Goal: Task Accomplishment & Management: Manage account settings

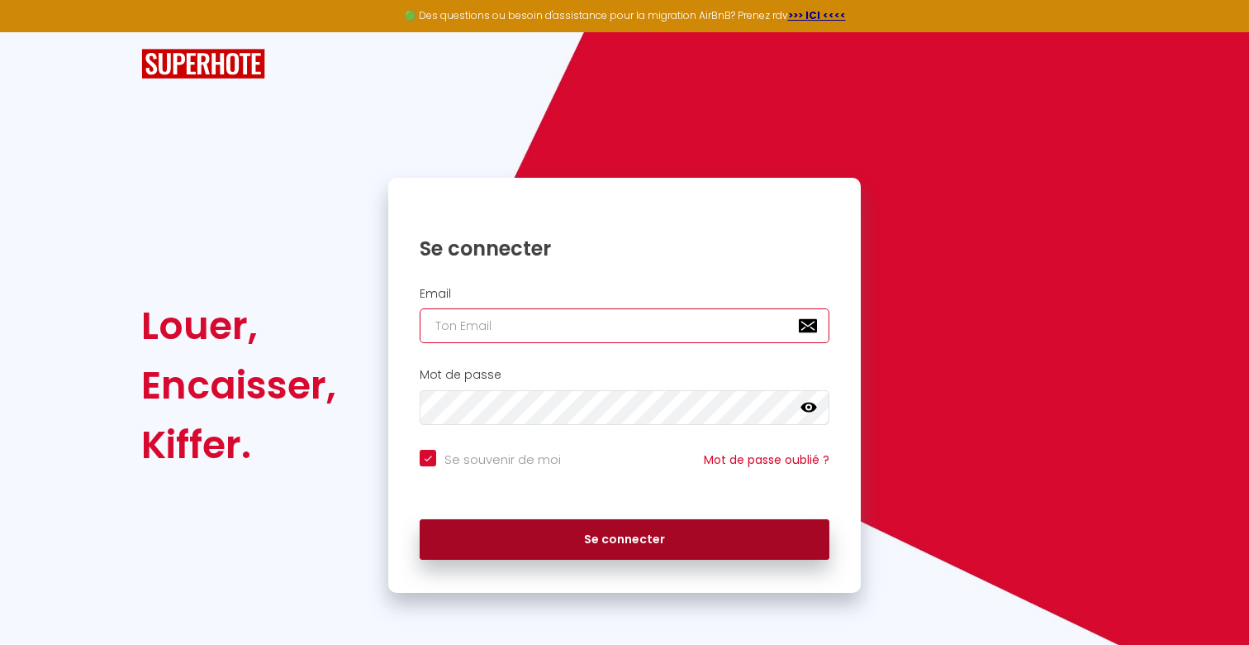
type input "[EMAIL_ADDRESS][DOMAIN_NAME]"
click at [593, 535] on button "Se connecter" at bounding box center [625, 539] width 410 height 41
checkbox input "true"
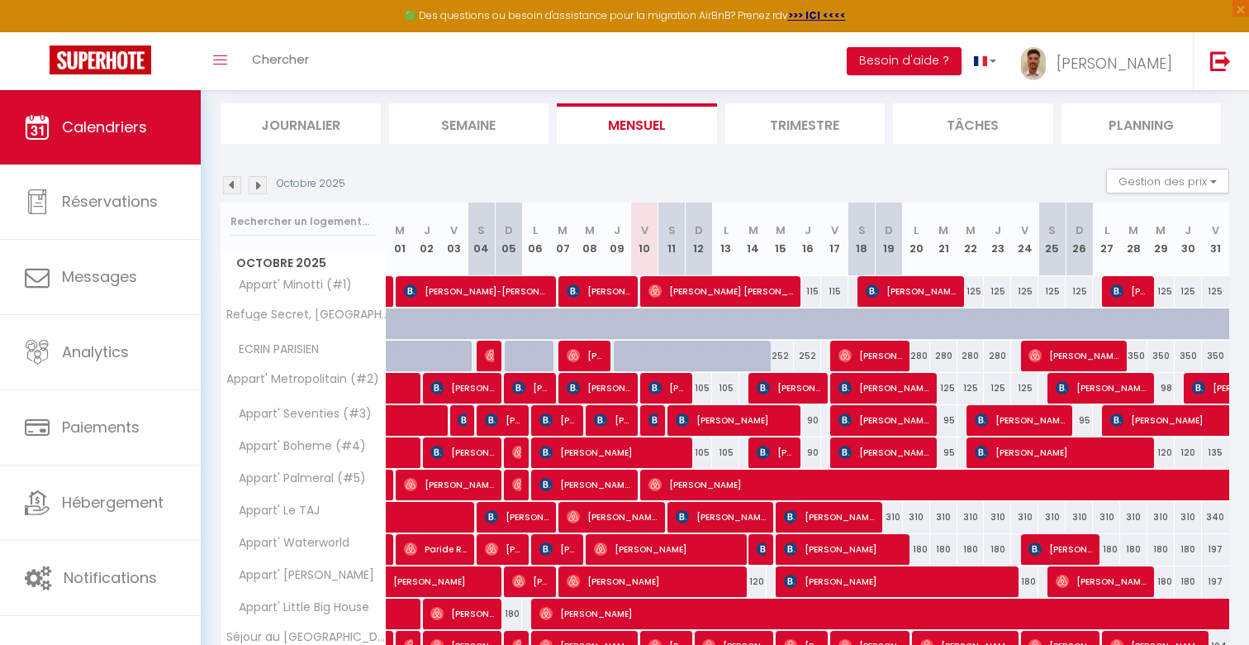
scroll to position [138, 0]
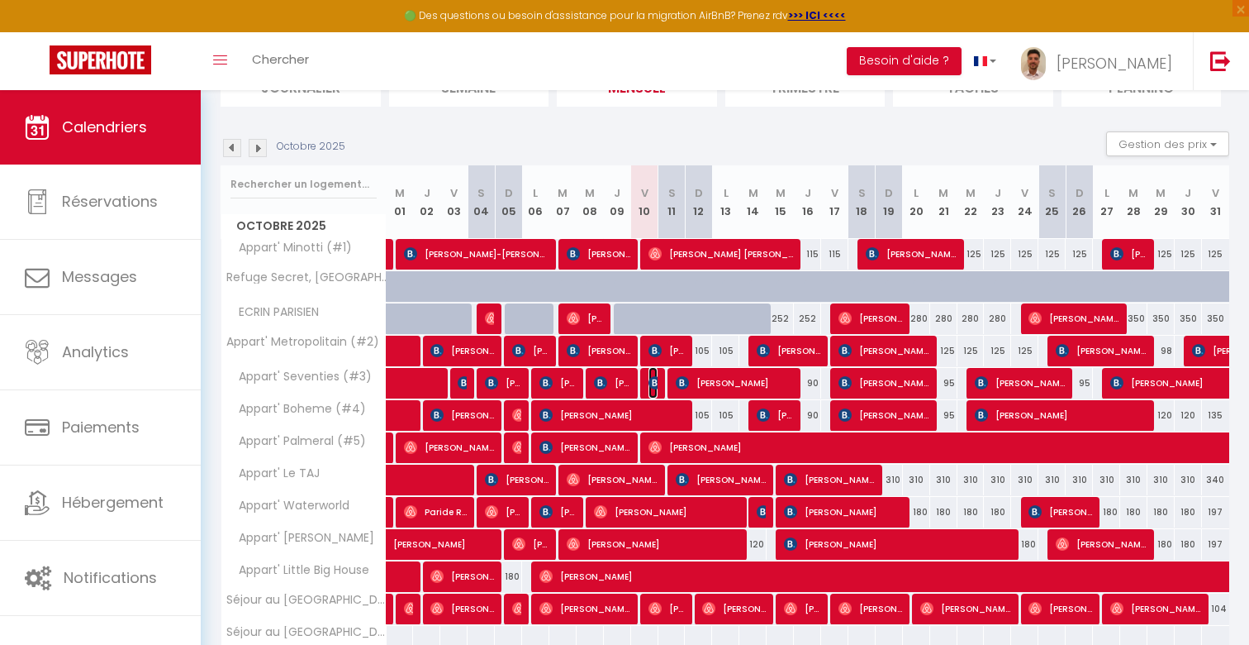
click at [656, 377] on img at bounding box center [655, 382] width 13 height 13
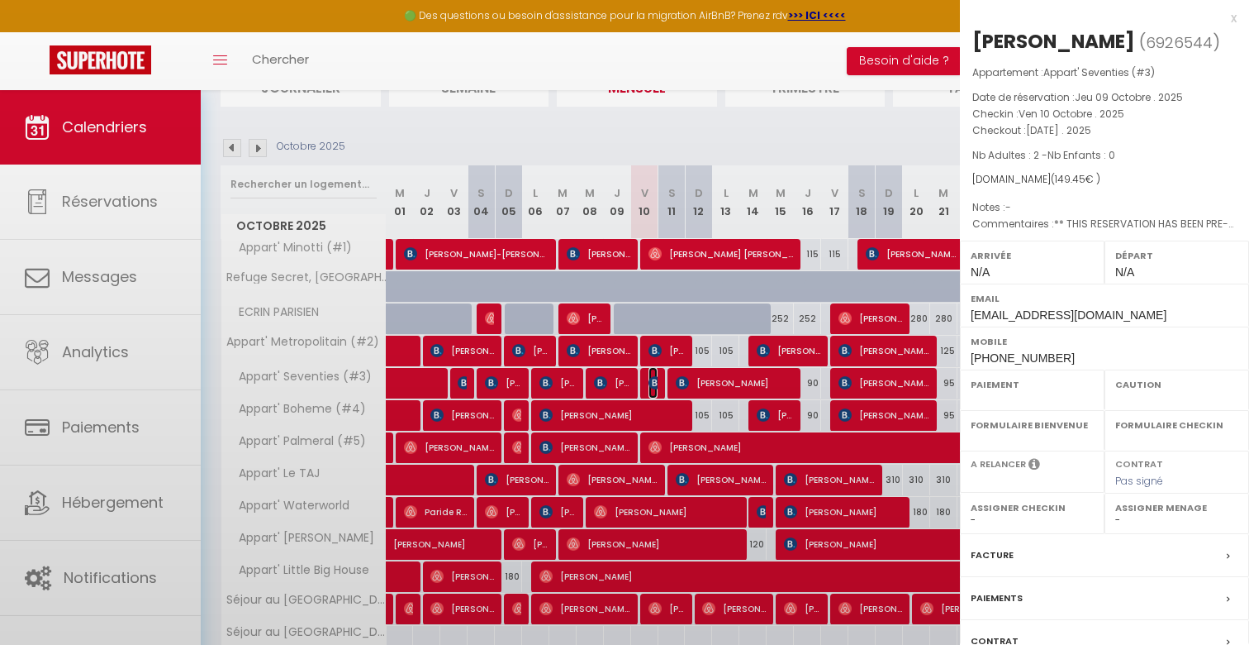
select select "OK"
select select "KO"
select select "0"
select select "1"
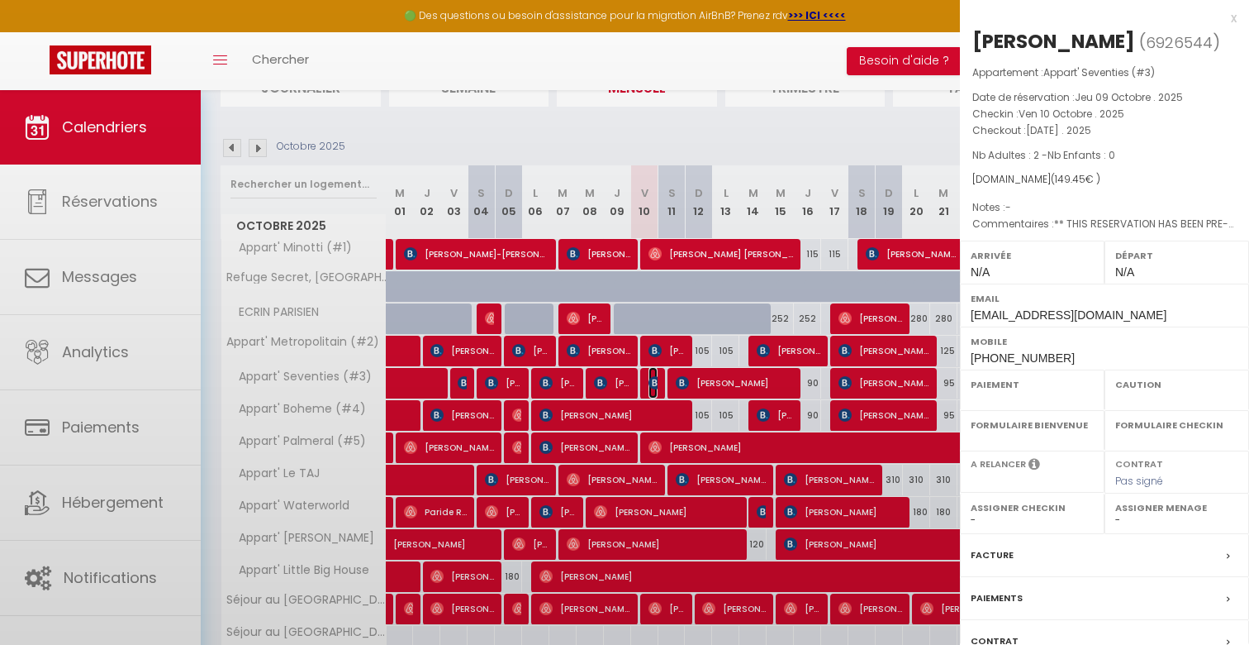
select select
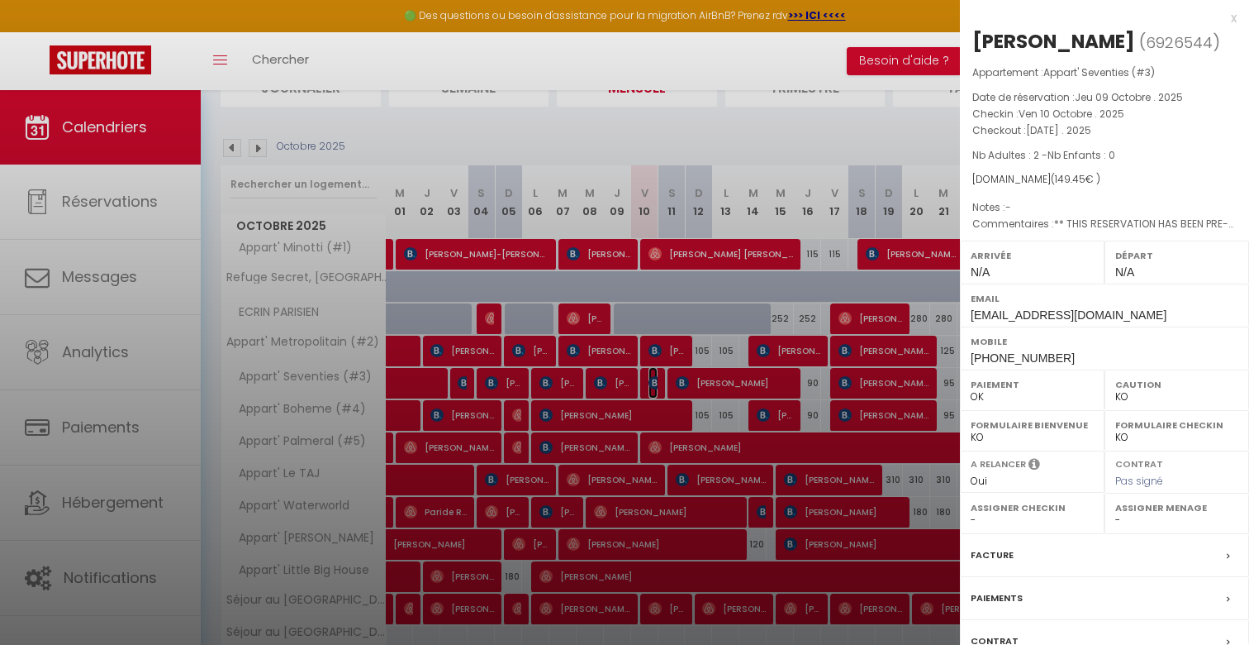
scroll to position [126, 0]
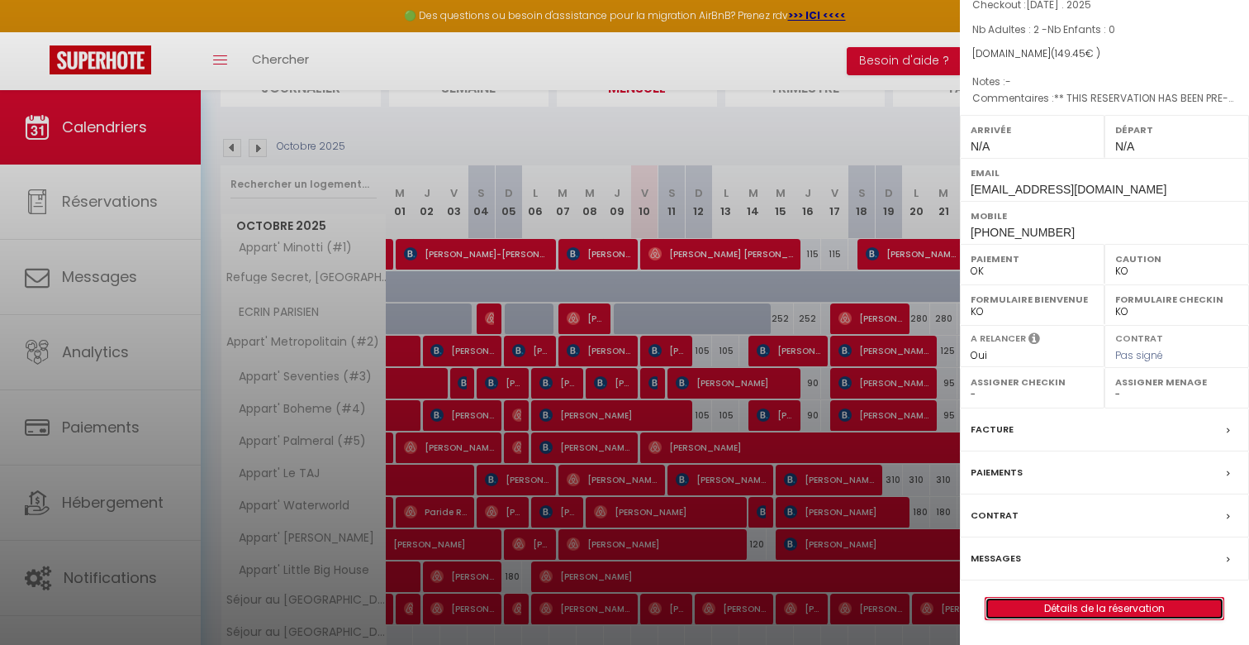
click at [1097, 607] on link "Détails de la réservation" at bounding box center [1105, 607] width 238 height 21
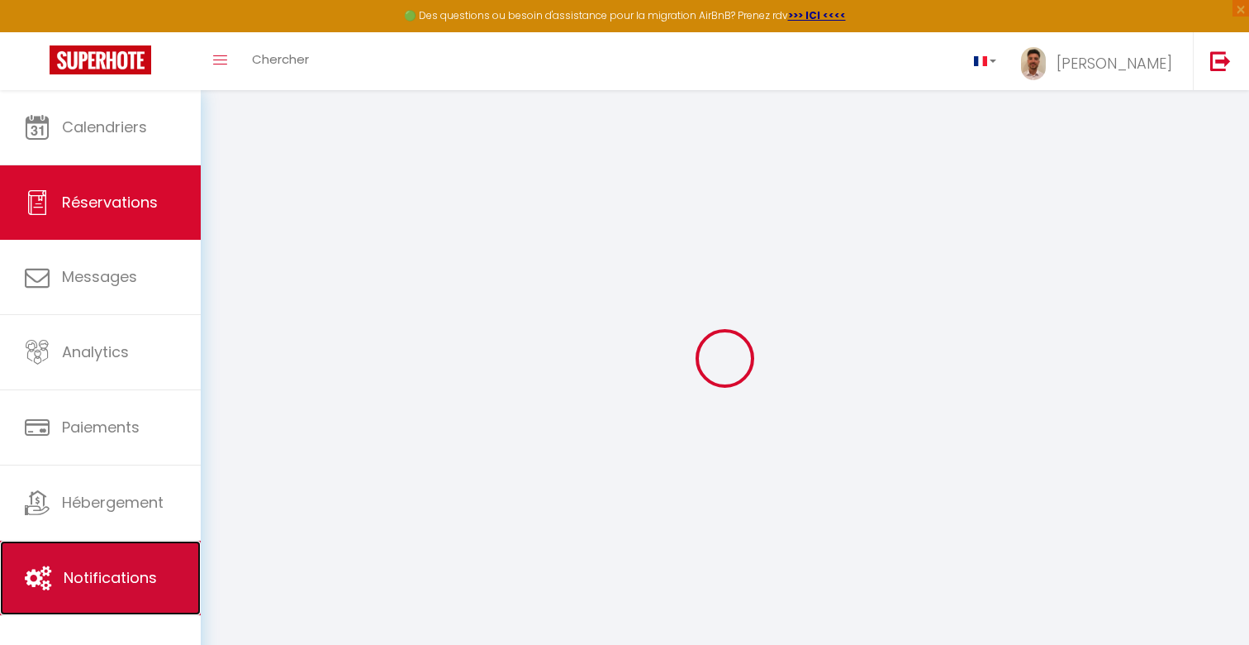
click at [134, 562] on link "Notifications" at bounding box center [100, 577] width 201 height 74
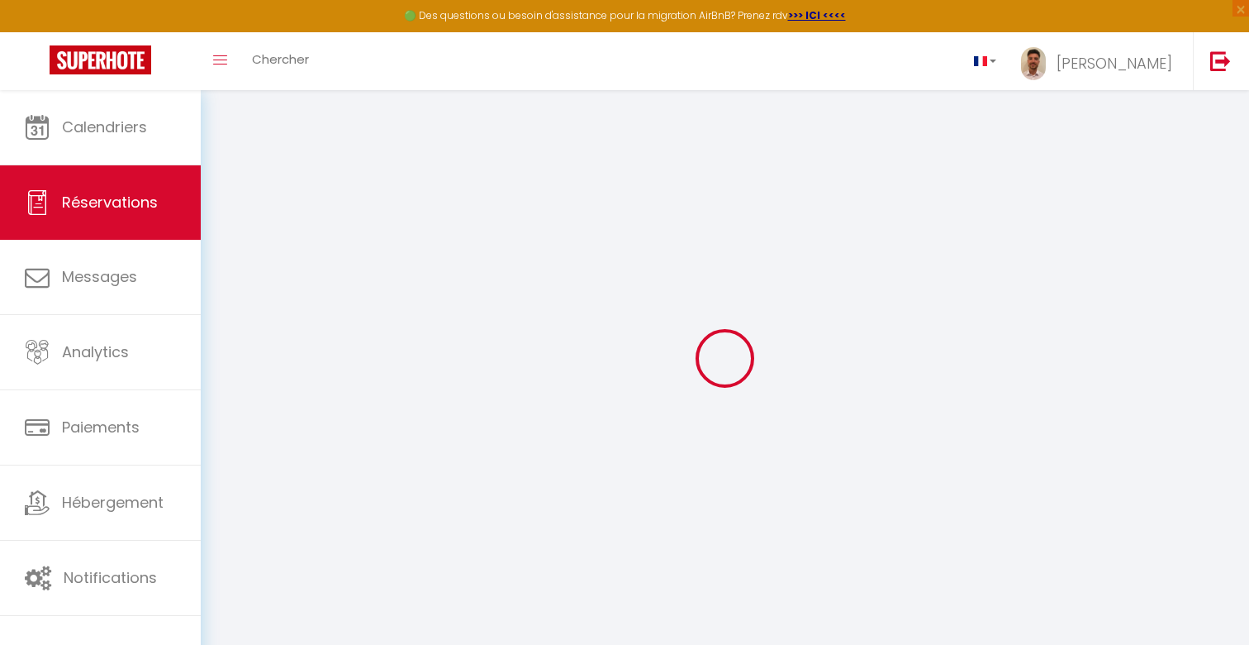
select select
checkbox input "false"
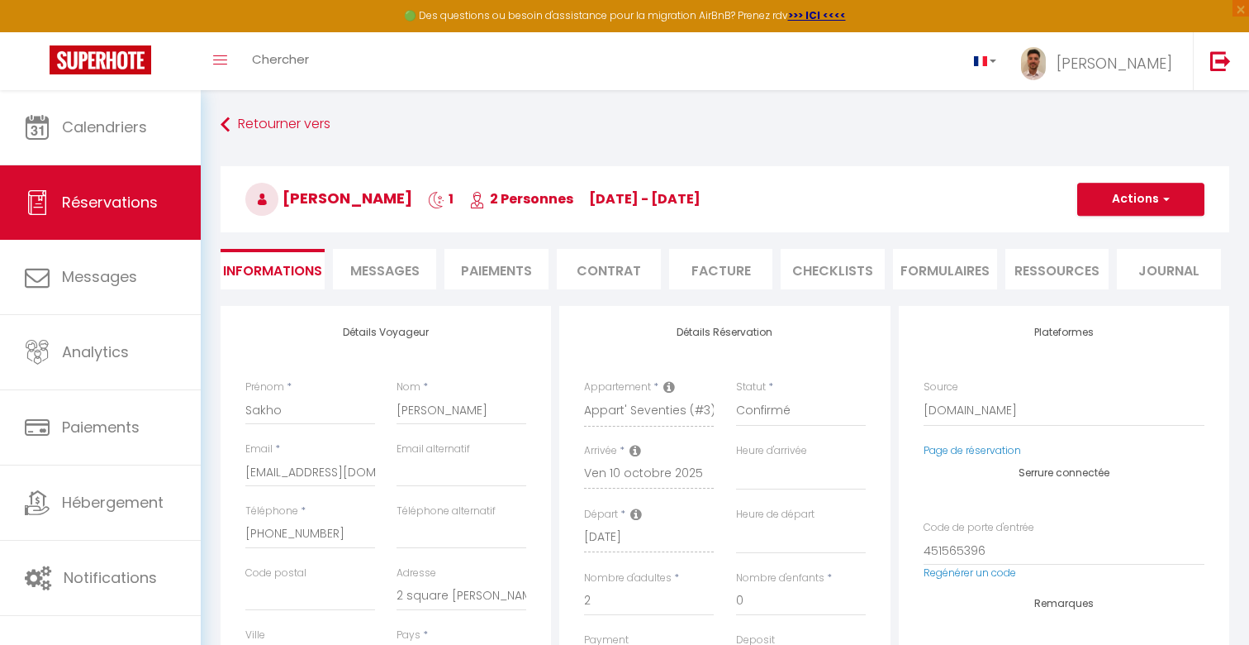
select select
checkbox input "false"
type Comments0 "** THIS RESERVATION HAS BEEN PRE-PAID ** BOOKING NOTE : Payment charge is EUR 1…"
type input "60"
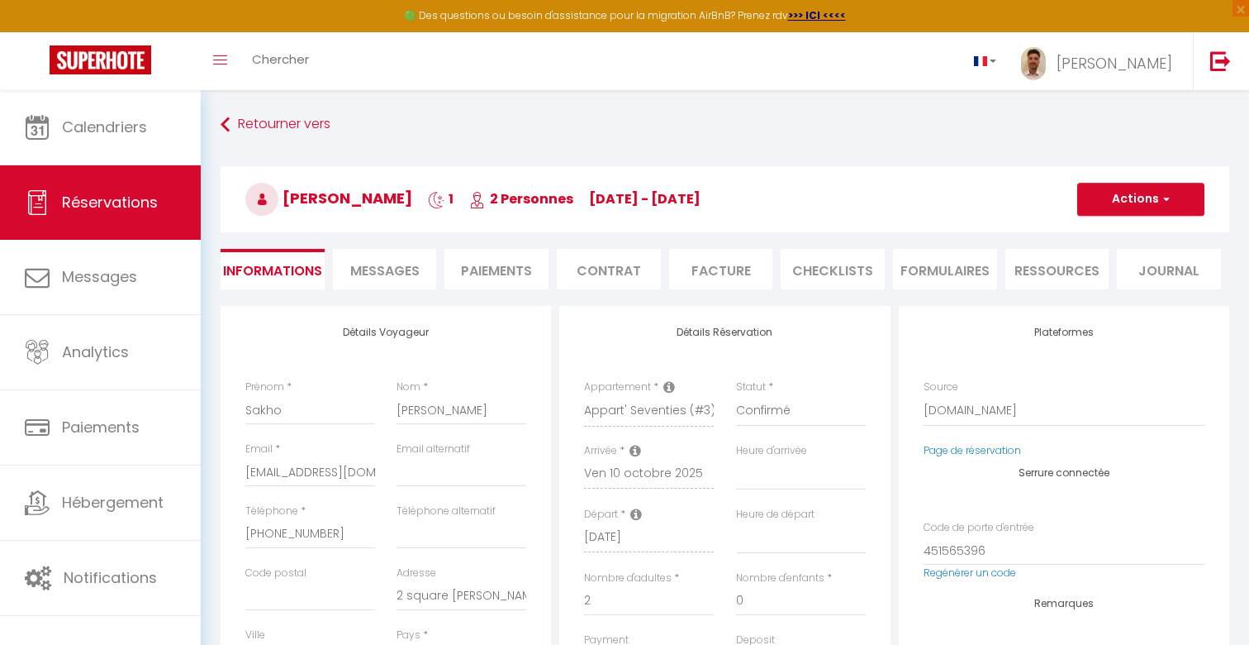
type input "12.5"
select select
checkbox input "false"
select select
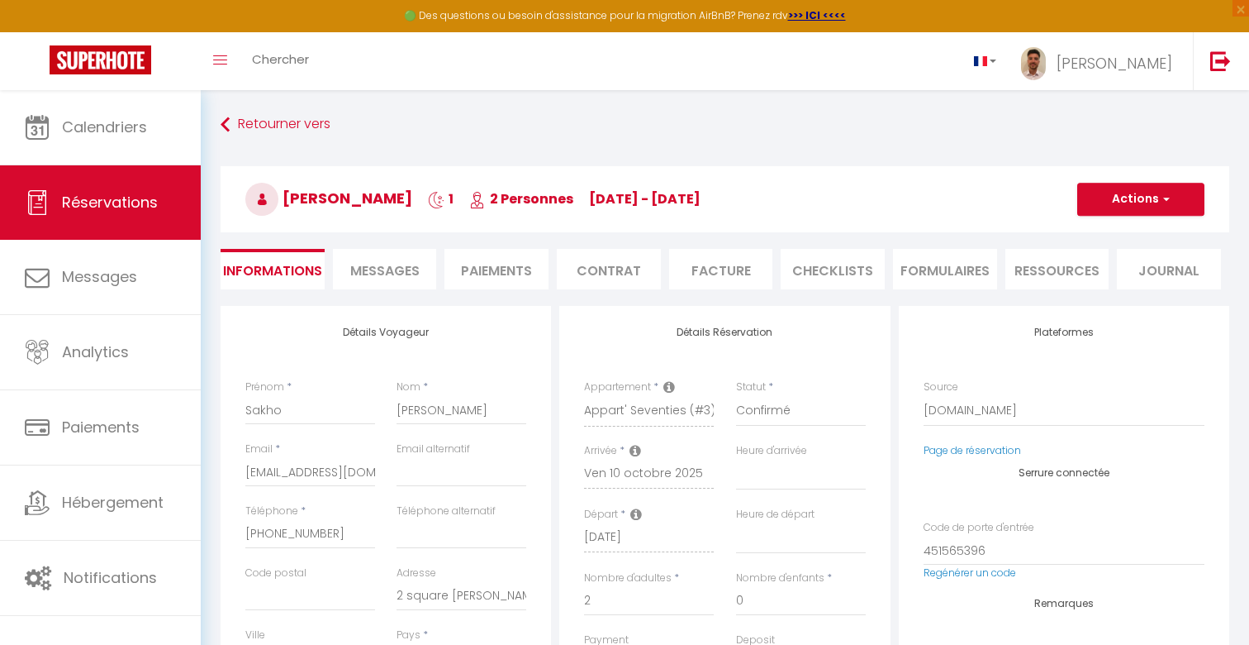
select select
click at [363, 266] on span "Messages" at bounding box center [384, 270] width 69 height 19
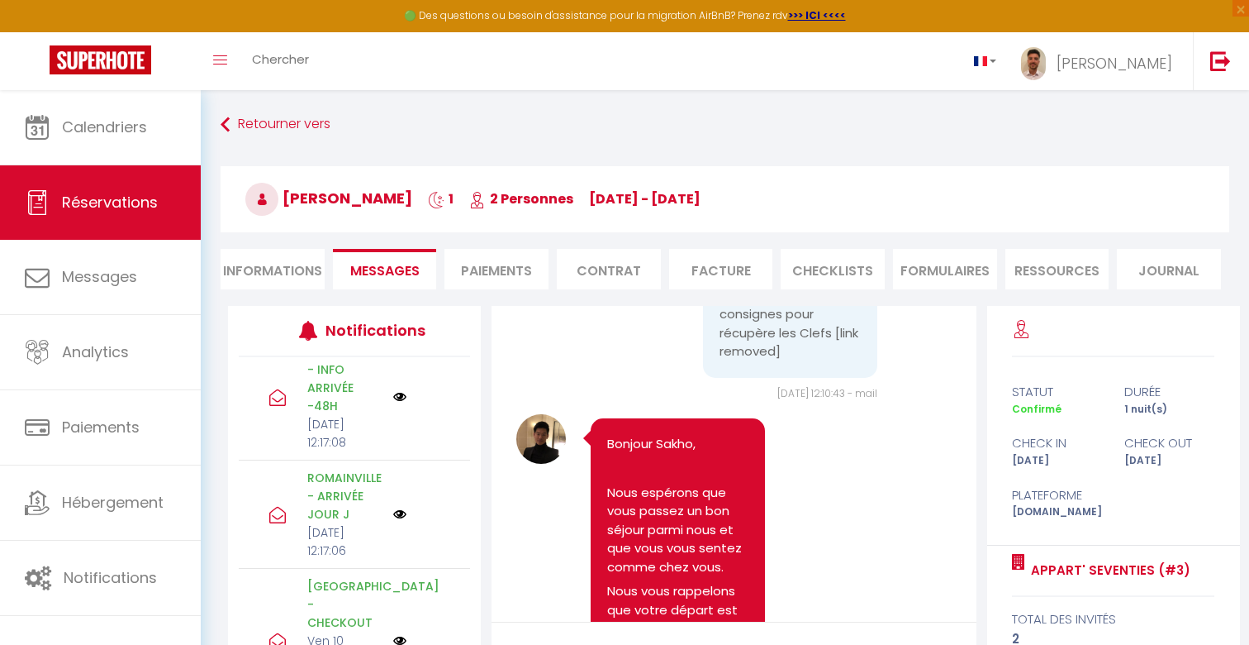
scroll to position [231, 0]
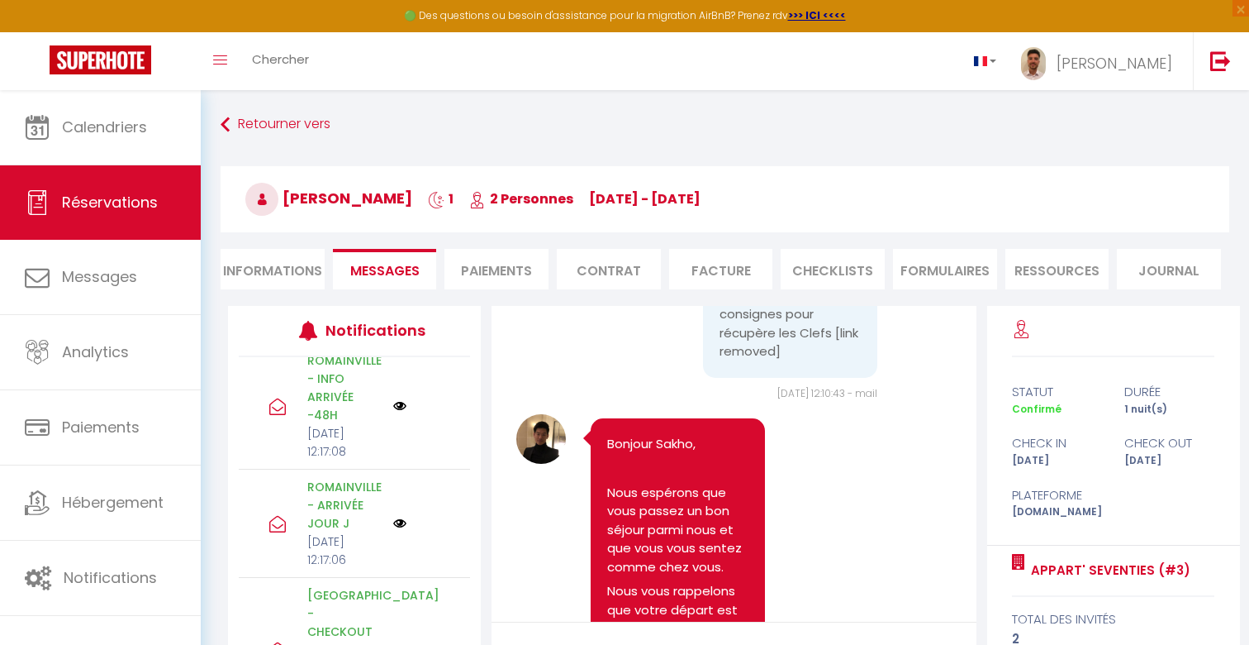
click at [399, 412] on img at bounding box center [399, 405] width 13 height 13
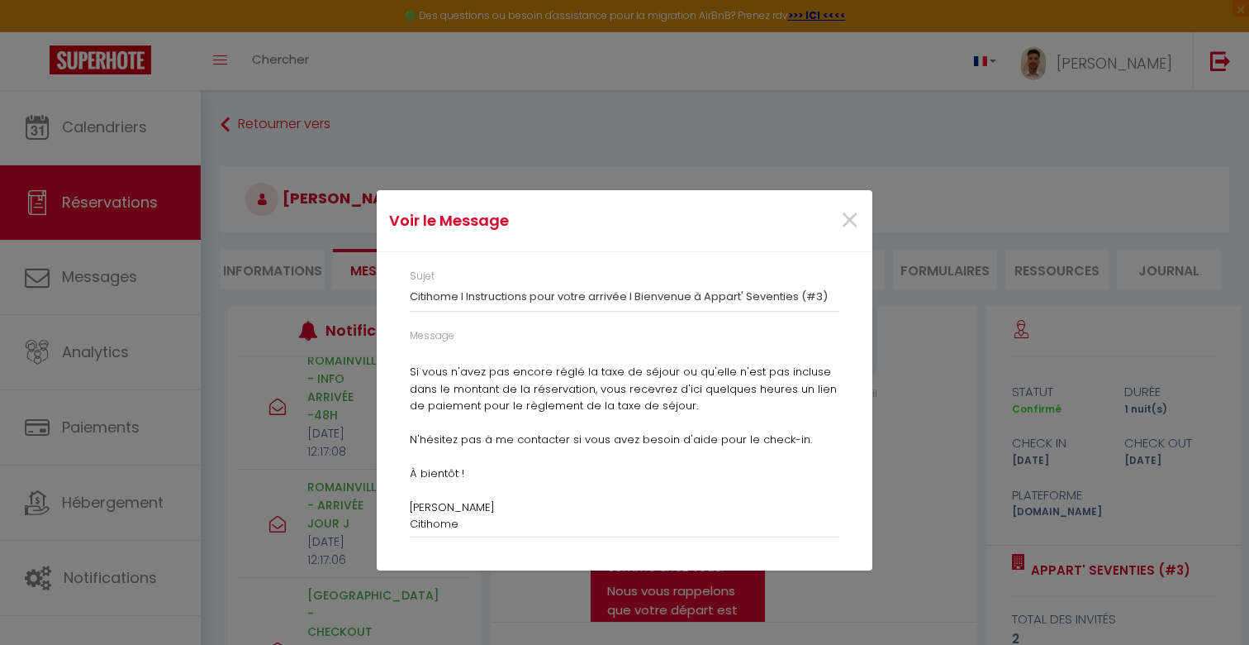
scroll to position [260, 0]
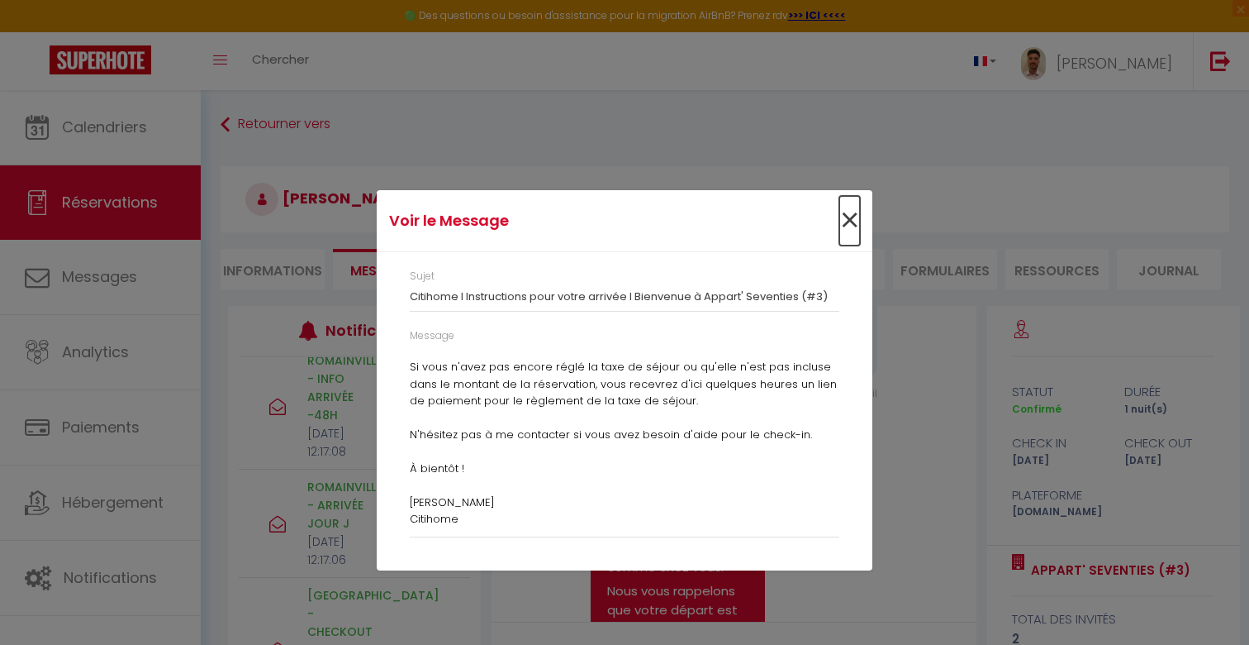
click at [852, 220] on span "×" at bounding box center [850, 221] width 21 height 50
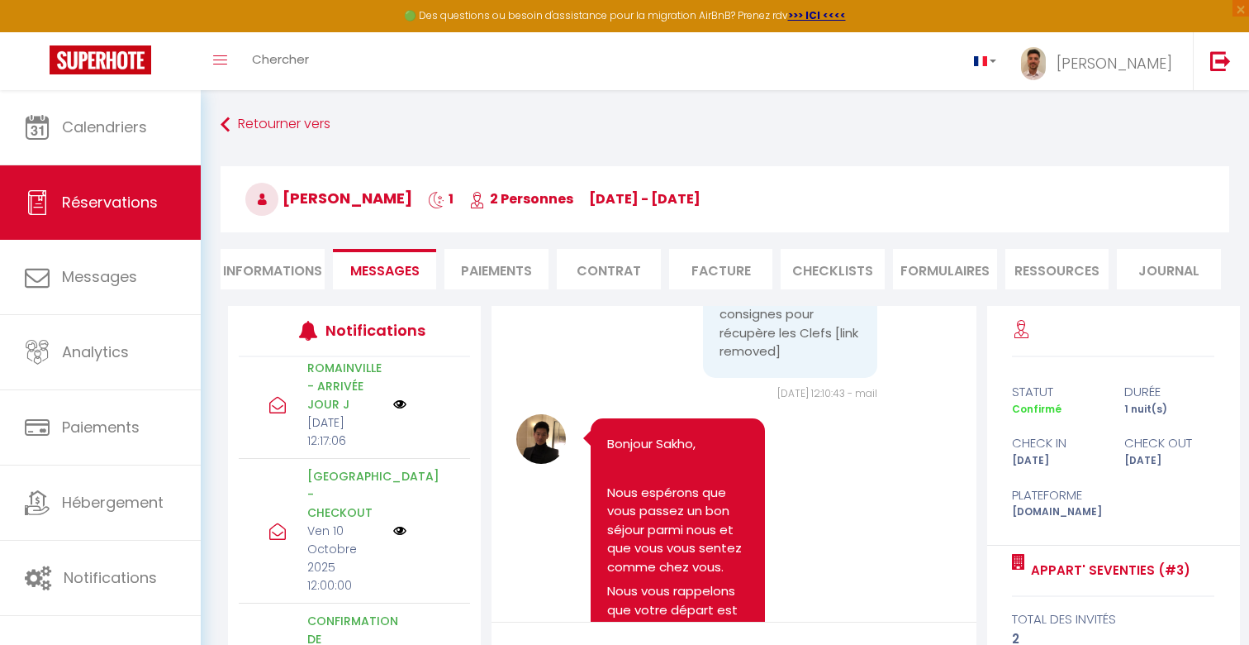
scroll to position [351, 0]
click at [399, 409] on img at bounding box center [399, 402] width 13 height 13
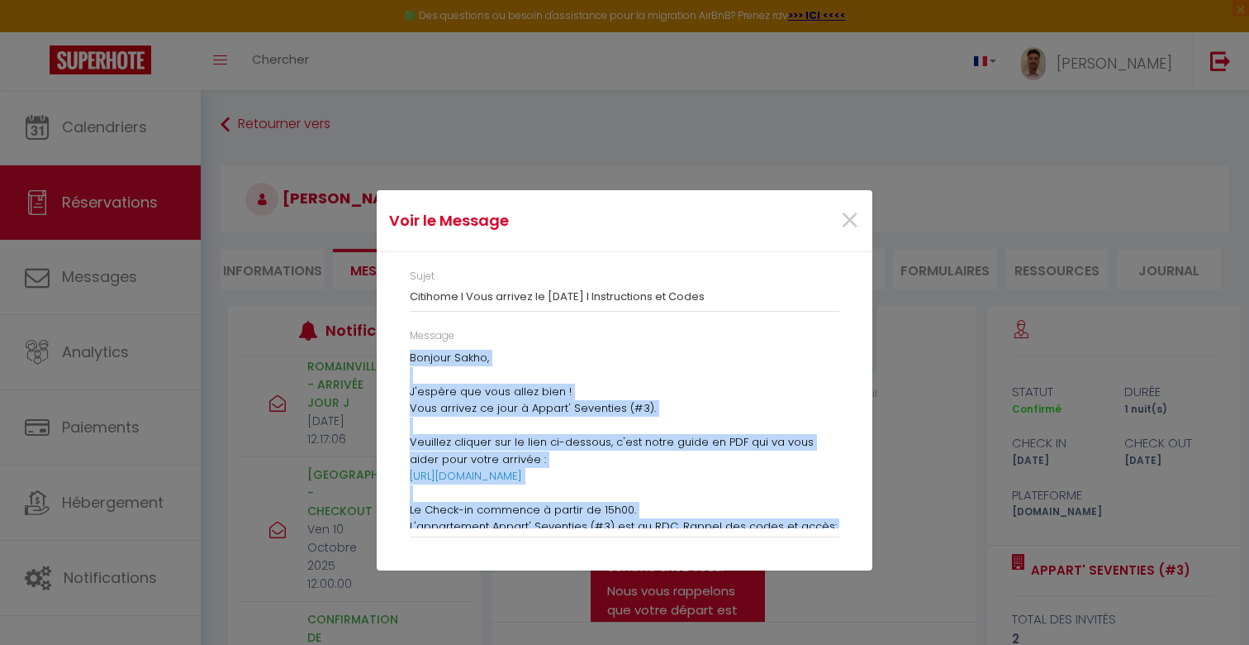
scroll to position [361, 0]
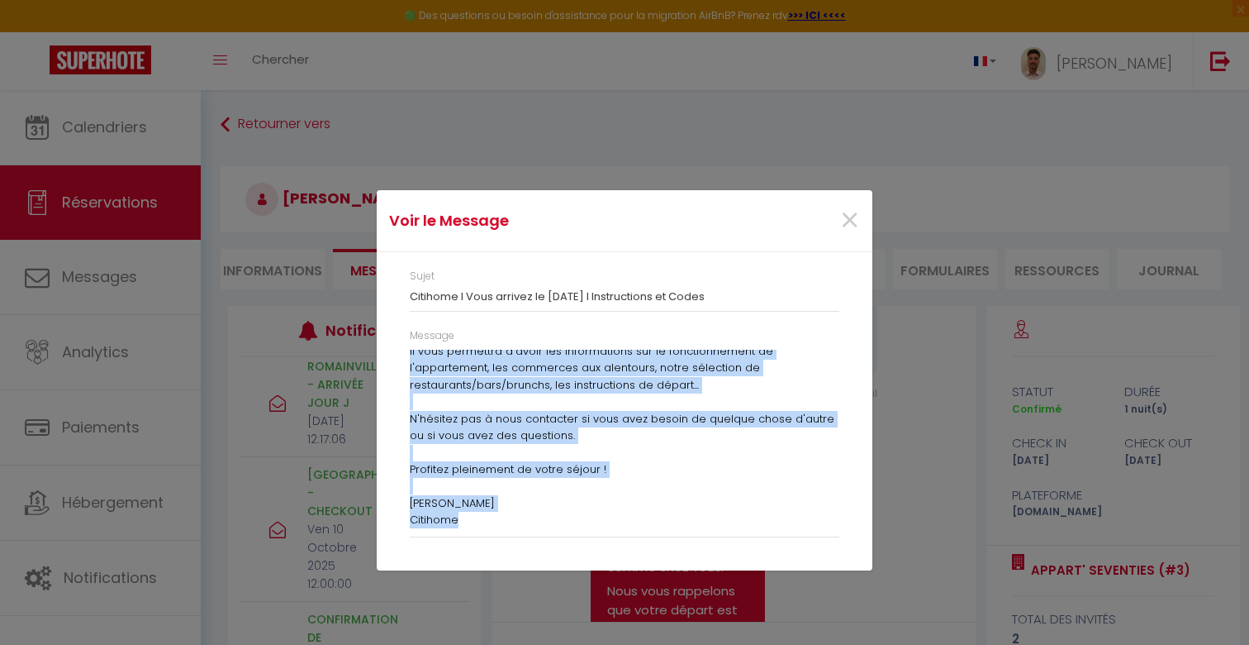
drag, startPoint x: 411, startPoint y: 358, endPoint x: 487, endPoint y: 517, distance: 176.7
click at [487, 517] on div "Bonjour [PERSON_NAME], J'espère que vous allez bien ! Vous arrivez ce jour à Ap…" at bounding box center [625, 439] width 430 height 178
copy div "Loremip Dolor, S'ametco adi elit seddo eius ! Temp incidid ut labo e Dolore' Ma…"
click at [841, 221] on span "×" at bounding box center [850, 221] width 21 height 50
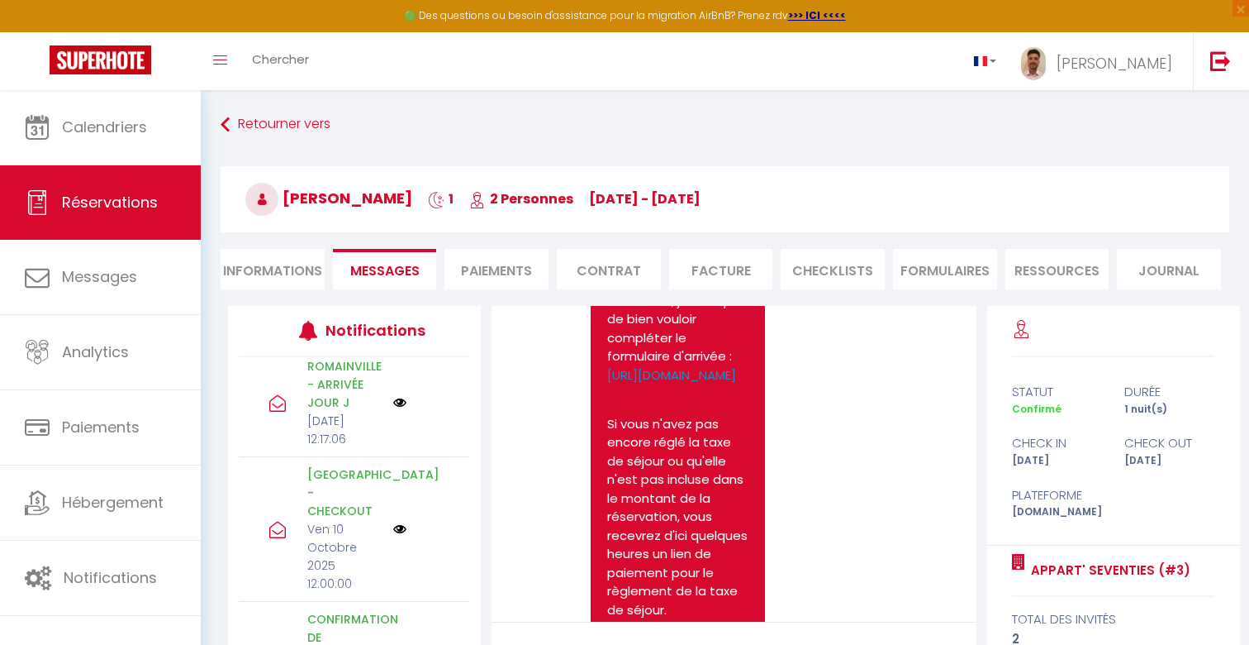
scroll to position [6442, 0]
